Goal: Task Accomplishment & Management: Use online tool/utility

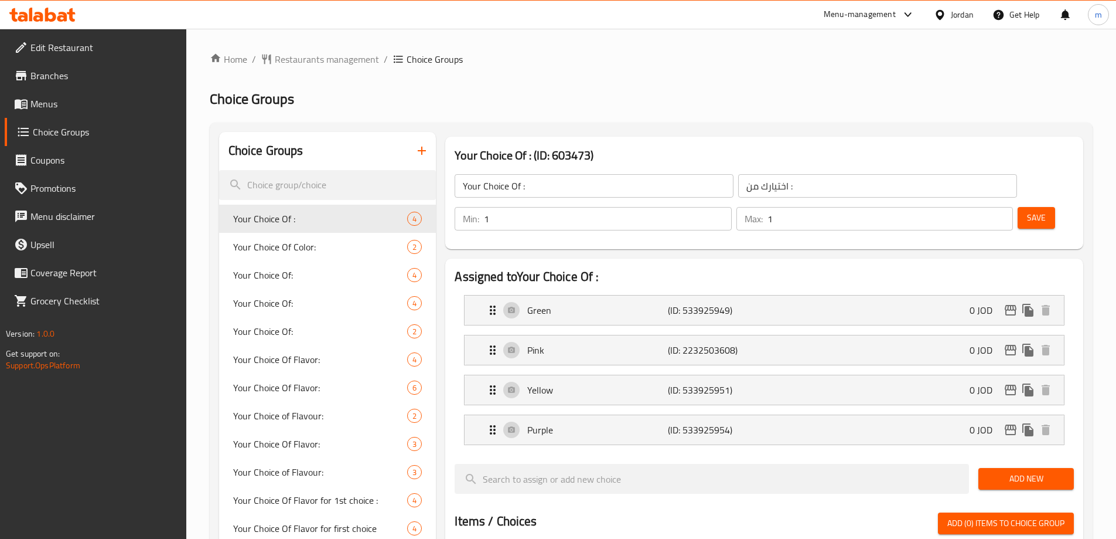
click at [809, 88] on div at bounding box center [558, 269] width 1116 height 539
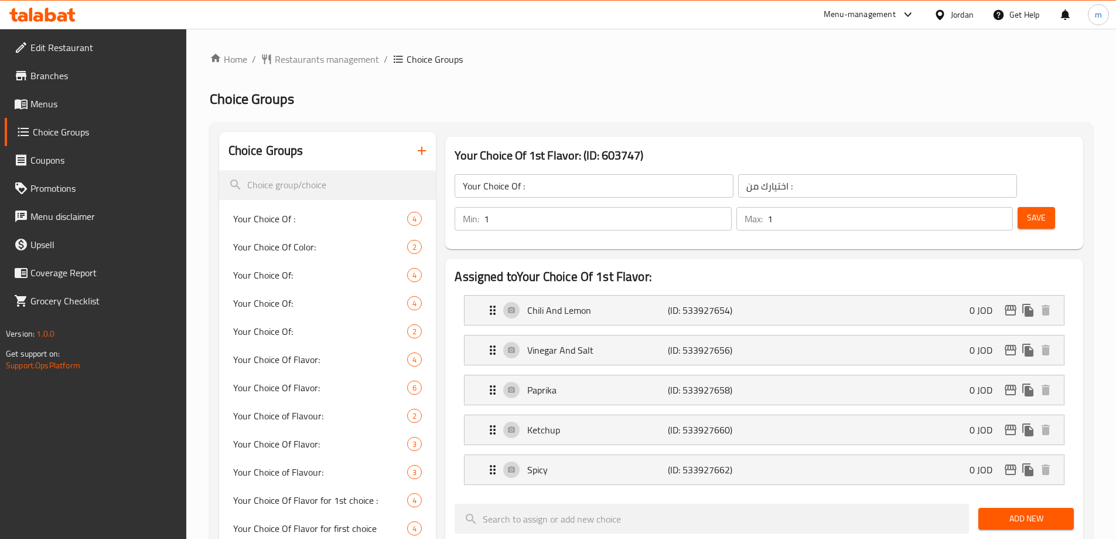
type input "Your Choice Of 1st Flavor:"
type input "اختيارك من النكهة الاولى:"
click at [303, 233] on div "Your Choice Of Color: 2" at bounding box center [327, 245] width 217 height 28
click at [303, 217] on span "Your Choice Of :" at bounding box center [320, 217] width 175 height 14
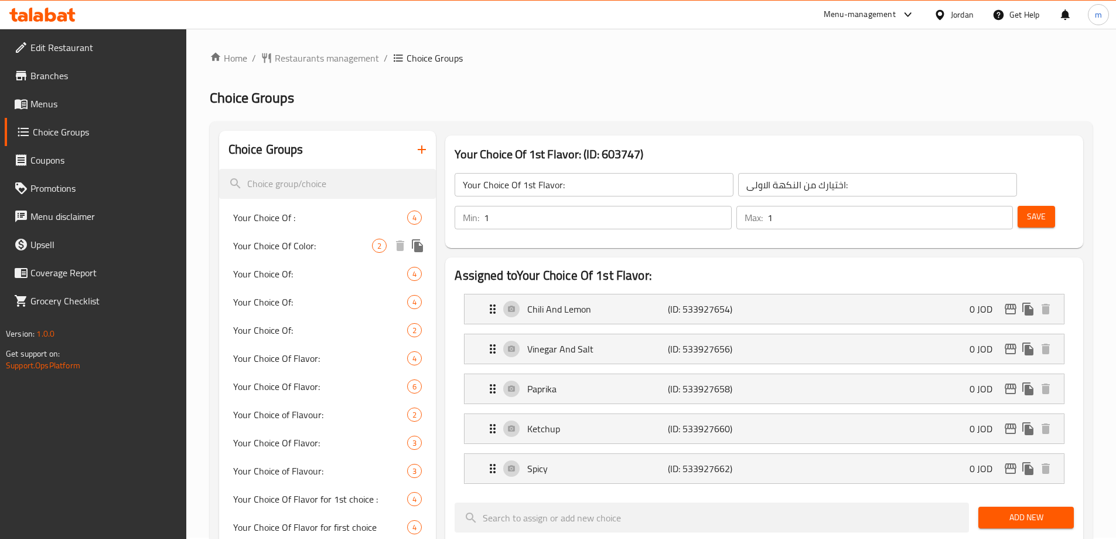
click at [315, 315] on div "Your Choice Of: 4" at bounding box center [327, 302] width 217 height 28
click at [297, 304] on span "Your Choice Of:" at bounding box center [320, 302] width 175 height 14
click at [295, 318] on div "Your Choice Of: 2" at bounding box center [327, 330] width 217 height 28
click at [300, 343] on div "Your Choice Of: 2" at bounding box center [327, 330] width 217 height 28
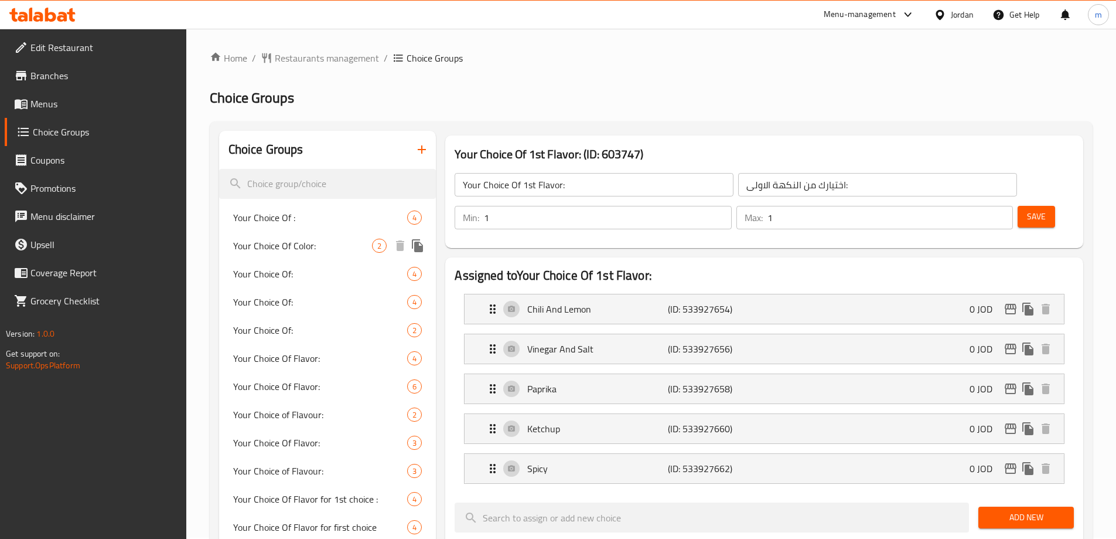
click at [324, 285] on div "Your Choice Of: 4" at bounding box center [327, 274] width 217 height 28
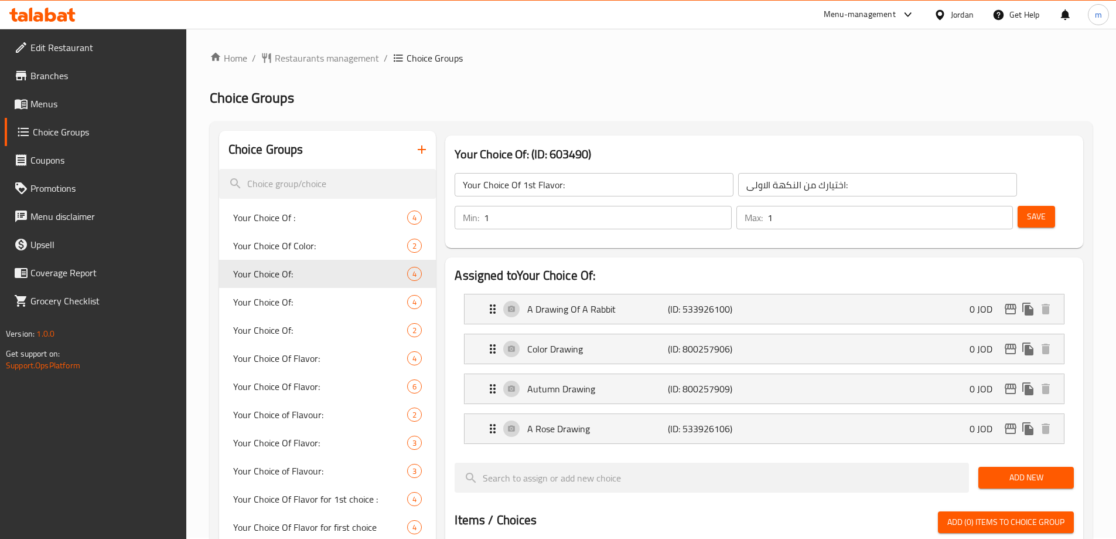
type input "Your Choice Of:"
type input "اختيارك من:"
type input "4"
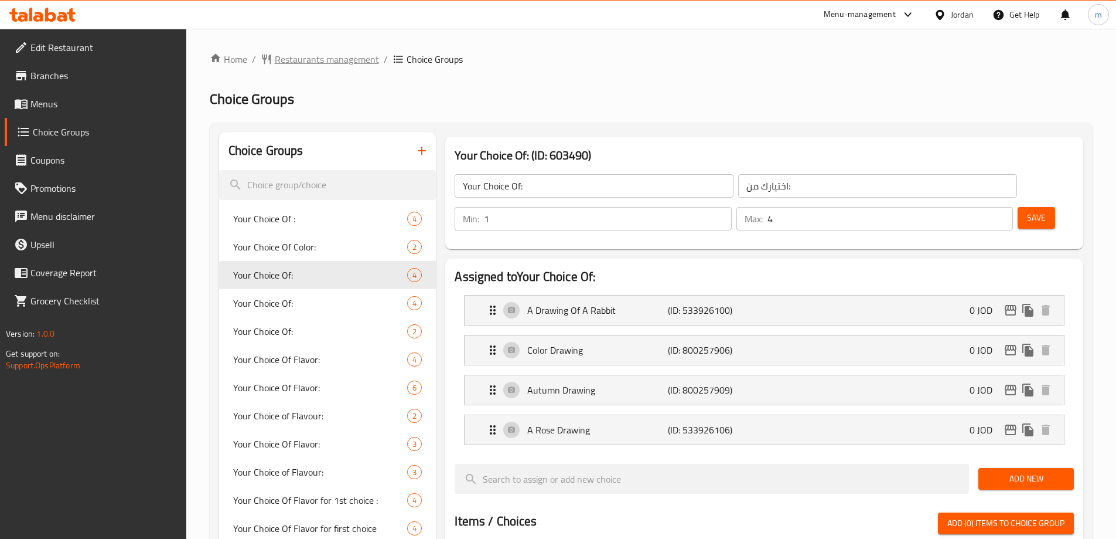
click at [300, 60] on span "Restaurants management" at bounding box center [327, 59] width 104 height 14
